Goal: Navigation & Orientation: Find specific page/section

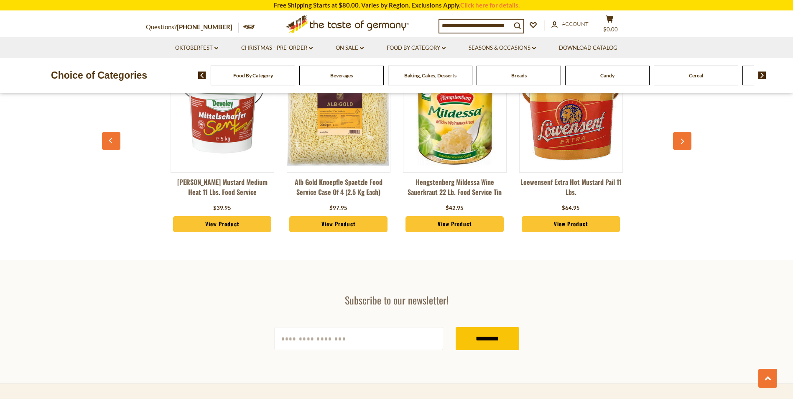
scroll to position [961, 0]
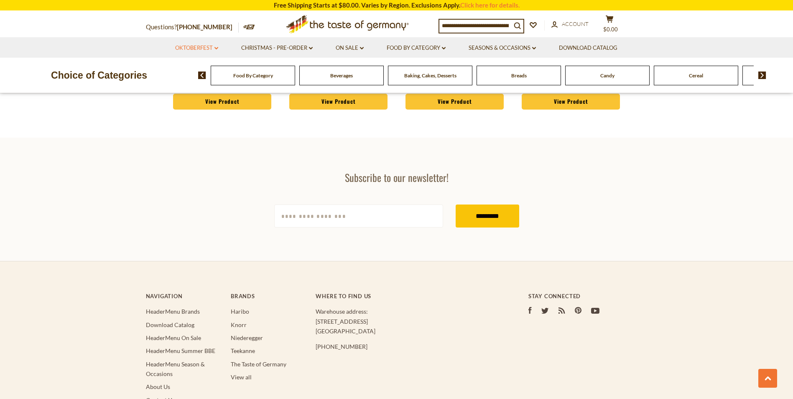
click at [215, 46] on link "Oktoberfest dropdown_arrow" at bounding box center [196, 47] width 43 height 9
click at [196, 84] on link "Oktoberfest Foods" at bounding box center [195, 84] width 51 height 8
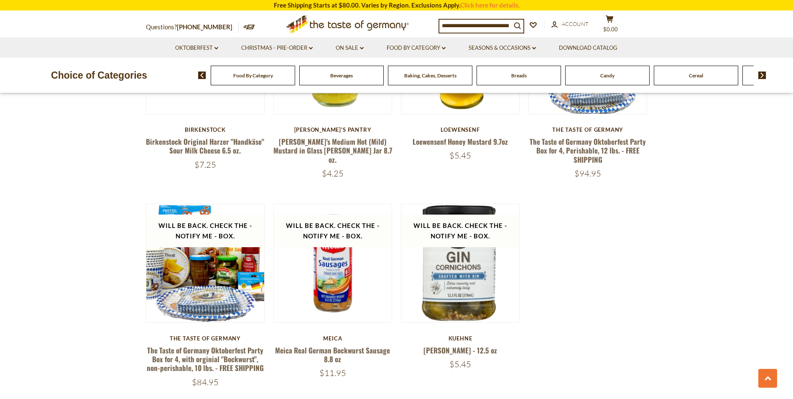
scroll to position [1212, 0]
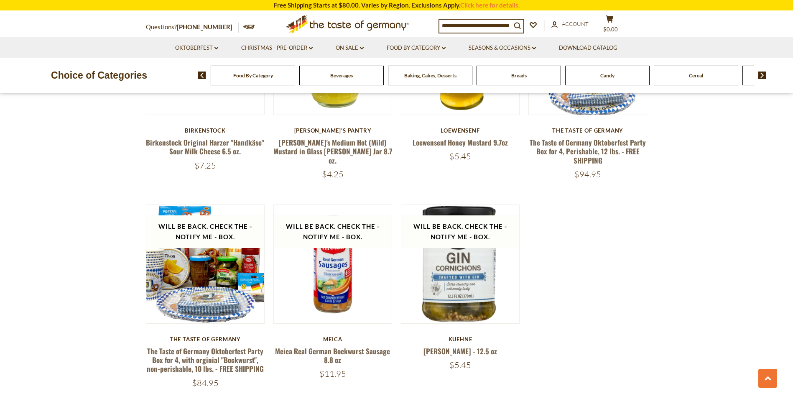
click at [256, 80] on div "Food By Category" at bounding box center [253, 76] width 84 height 20
click at [252, 74] on span "Food By Category" at bounding box center [253, 75] width 40 height 6
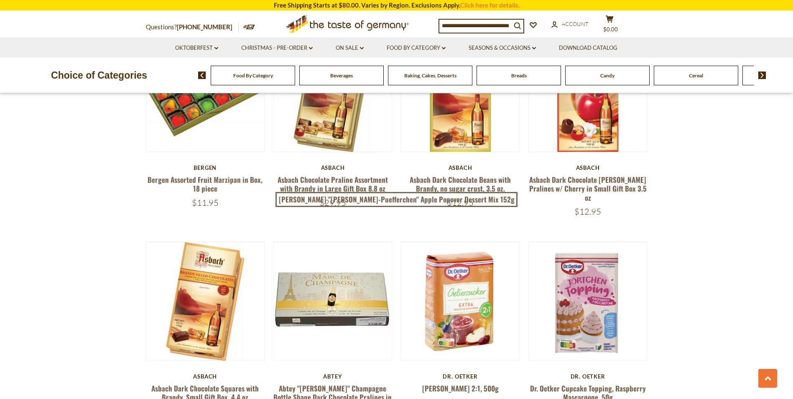
scroll to position [1546, 0]
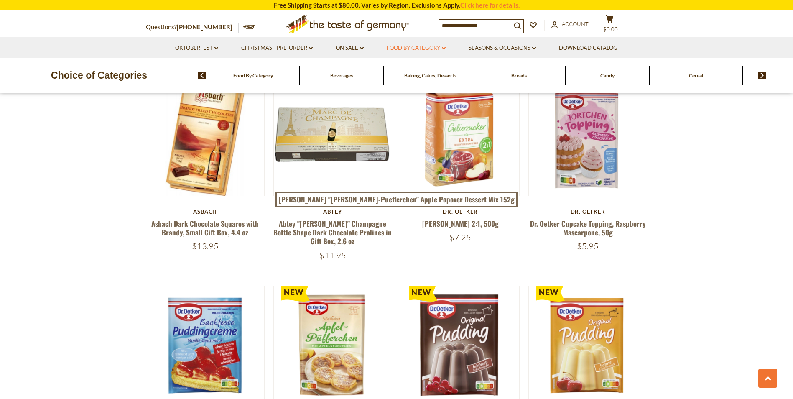
click at [442, 48] on link "Food By Category dropdown_arrow" at bounding box center [415, 47] width 59 height 9
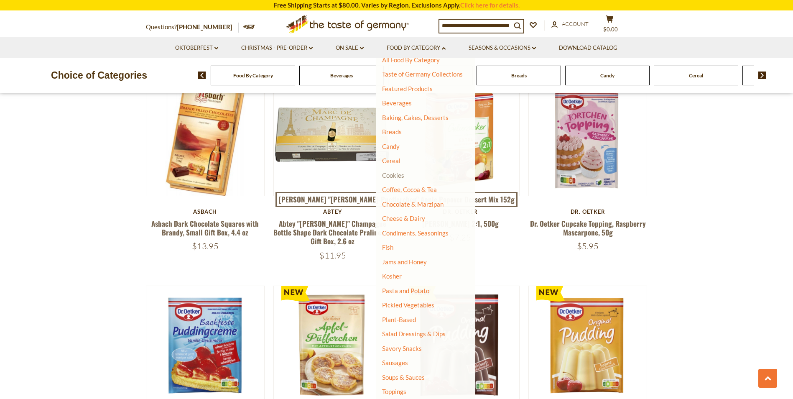
scroll to position [0, 0]
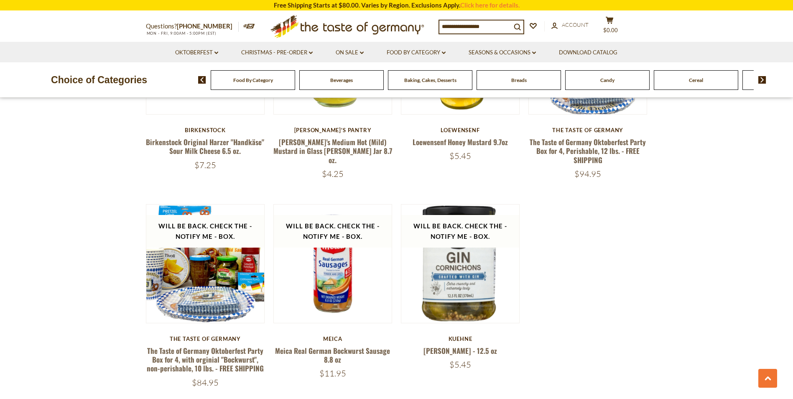
scroll to position [1212, 0]
